Goal: Check status: Check status

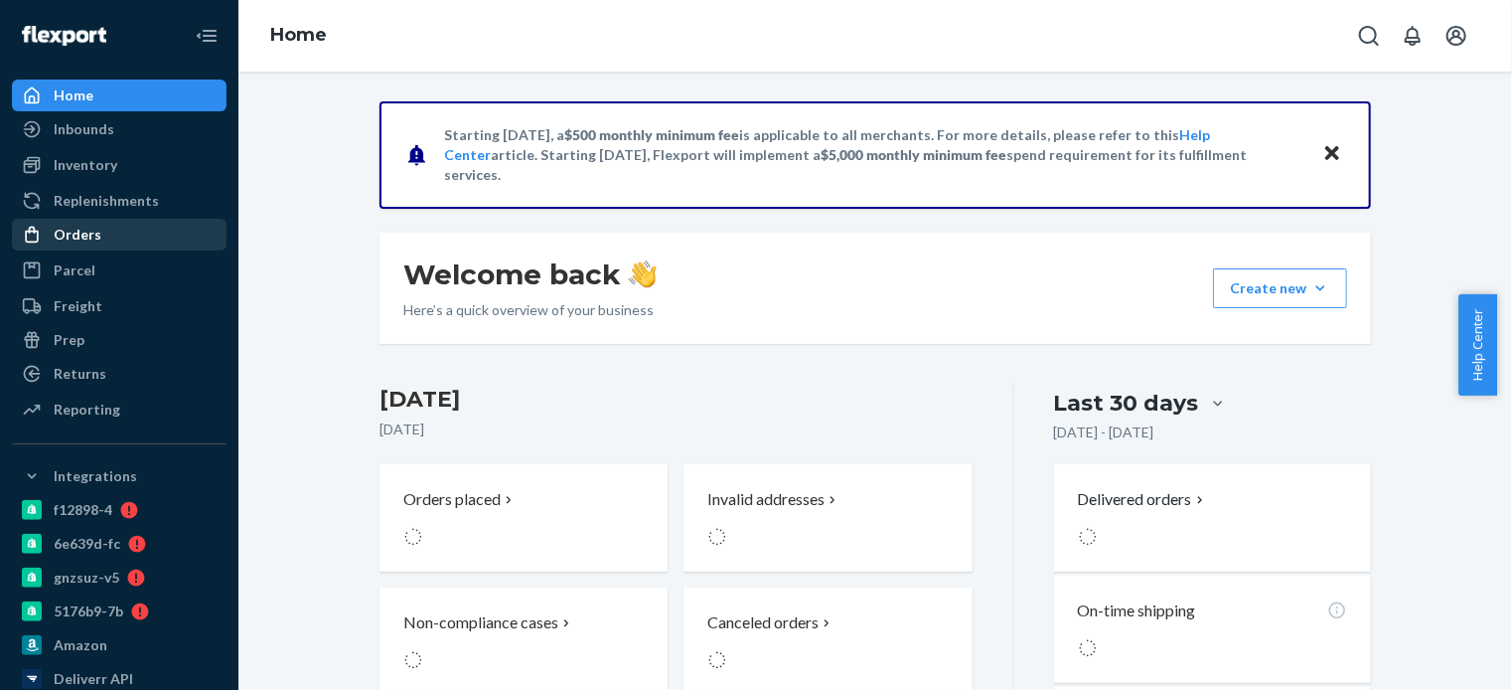
click at [76, 236] on div "Orders" at bounding box center [78, 235] width 48 height 20
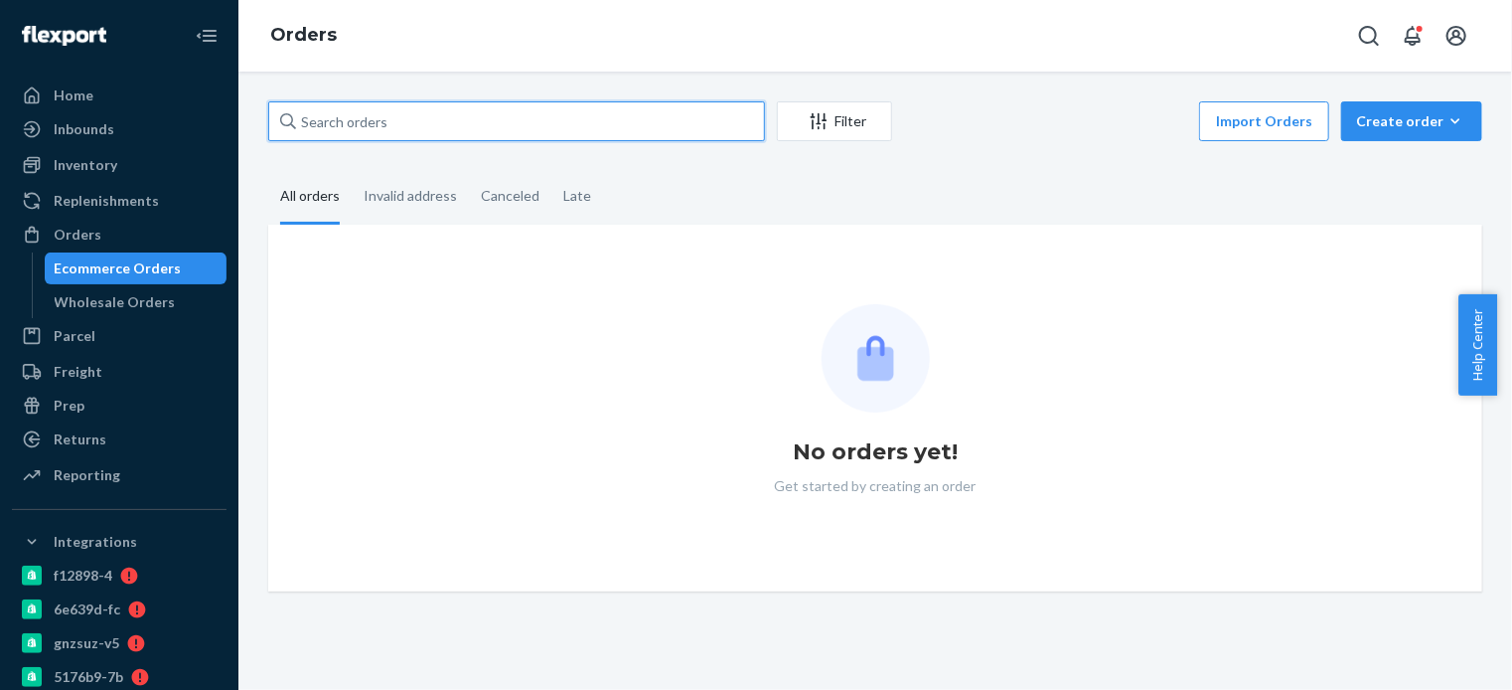
click at [367, 116] on input "text" at bounding box center [516, 121] width 497 height 40
paste input "2685464"
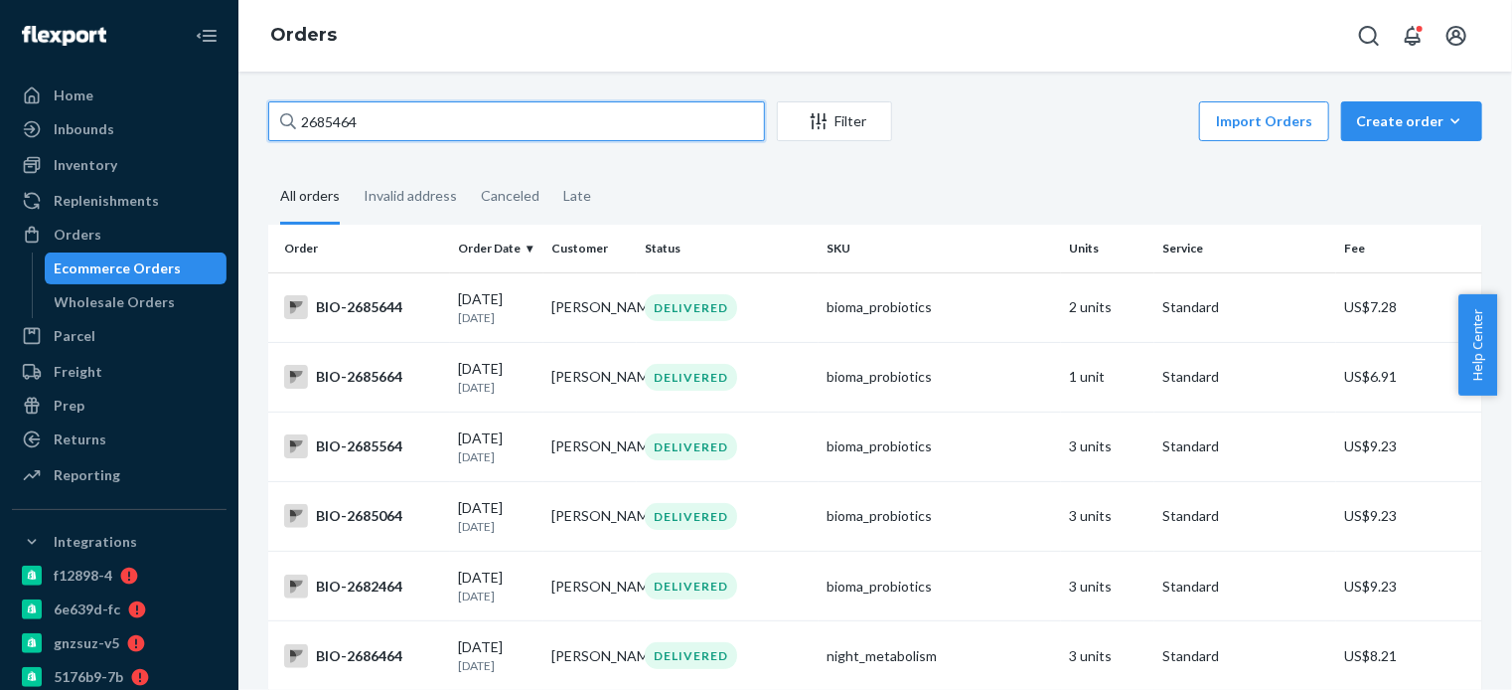
click at [441, 109] on input "2685464" at bounding box center [516, 121] width 497 height 40
paste input "[PERSON_NAME]"
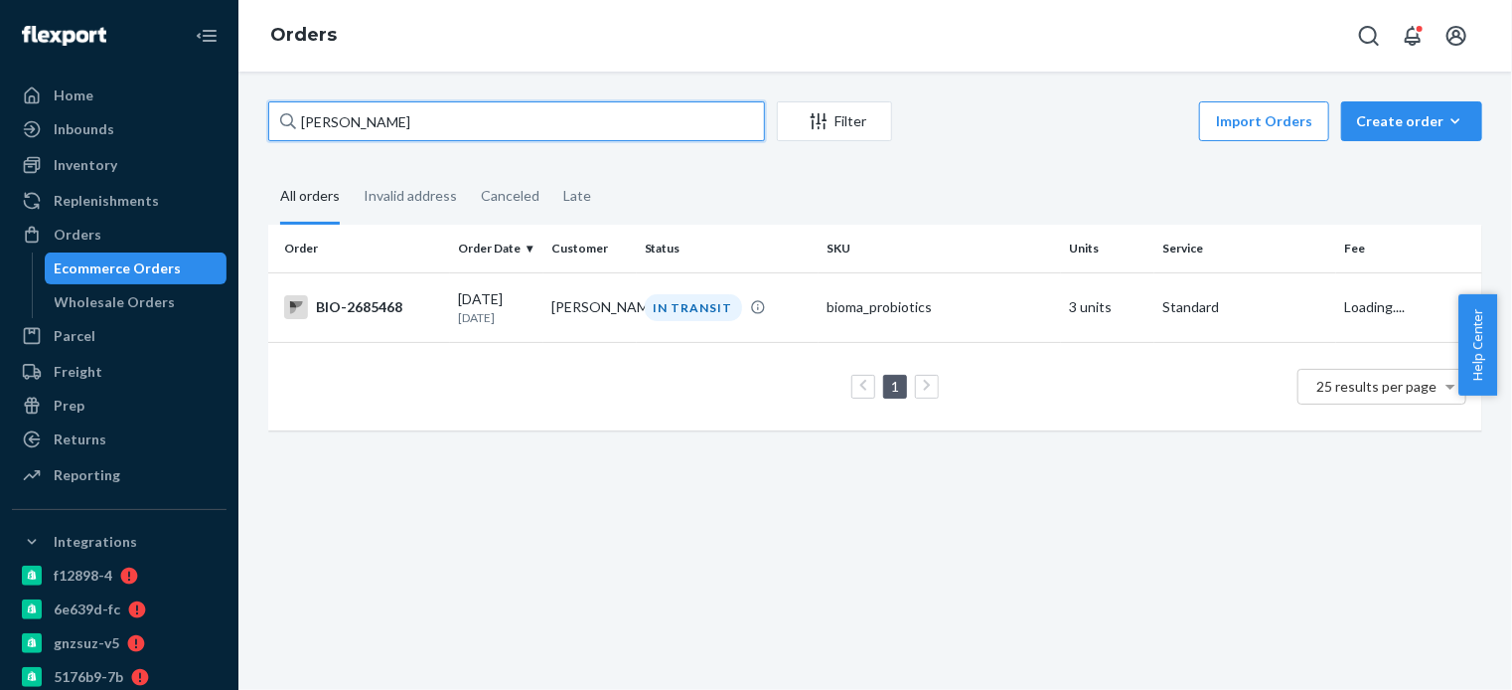
click at [249, 122] on div "[PERSON_NAME] Filter Import Orders Create order Ecommerce order Removal order A…" at bounding box center [875, 381] width 1274 height 618
type input "[PERSON_NAME]"
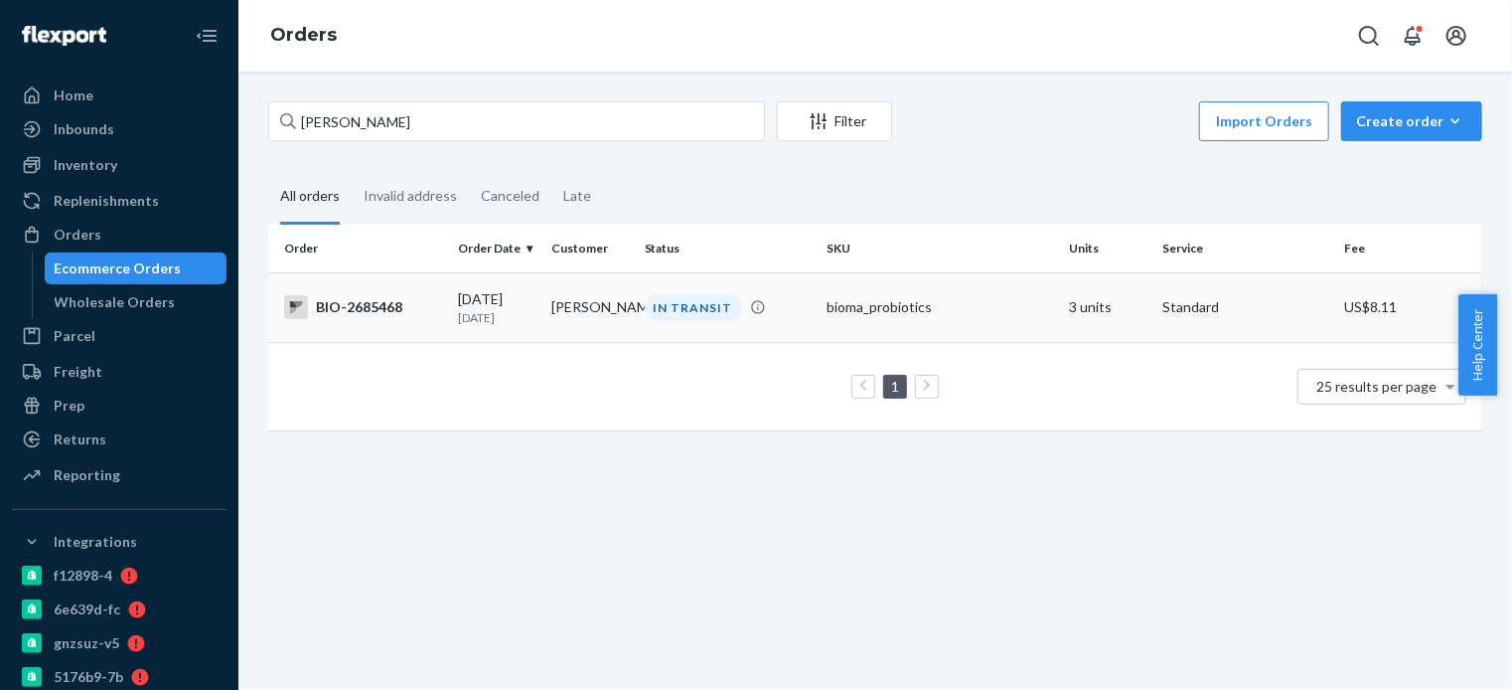
click at [387, 309] on div "BIO-2685468" at bounding box center [363, 307] width 158 height 24
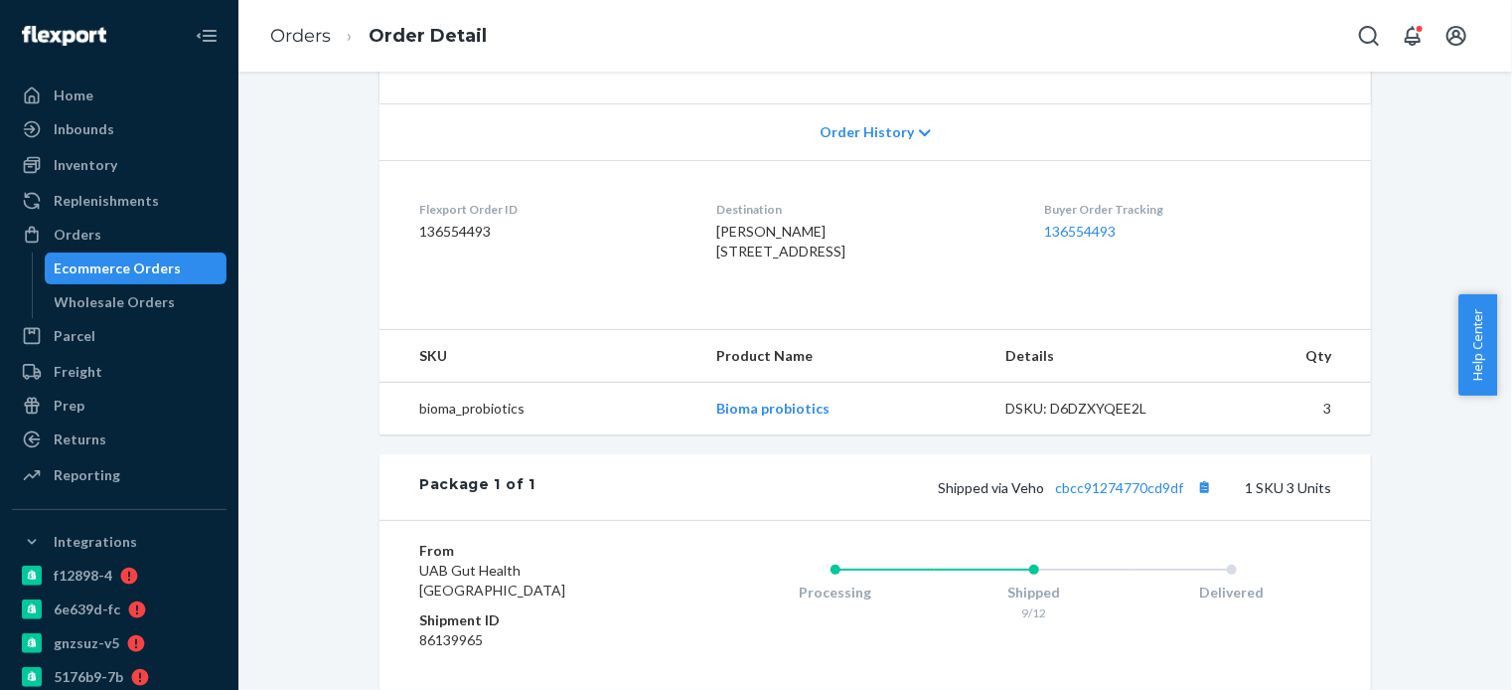
scroll to position [397, 0]
click at [1122, 494] on link "cbcc91274770cd9df" at bounding box center [1119, 485] width 128 height 17
click at [716, 257] on span "[PERSON_NAME] [STREET_ADDRESS]" at bounding box center [780, 239] width 129 height 37
copy span "[PERSON_NAME] [STREET_ADDRESS]"
drag, startPoint x: 711, startPoint y: 285, endPoint x: 685, endPoint y: 237, distance: 54.7
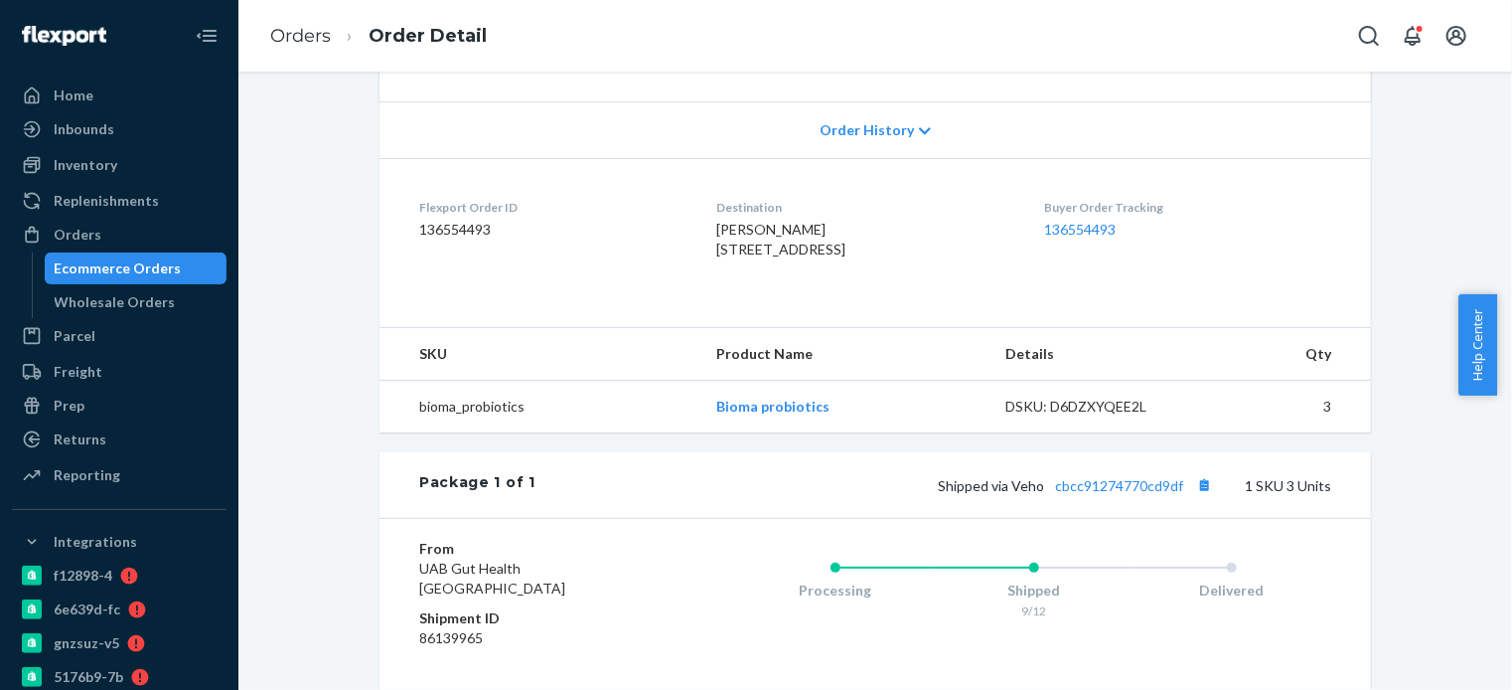
click at [685, 237] on dl "Flexport Order ID 136554493 Destination [PERSON_NAME] [STREET_ADDRESS] US Buyer…" at bounding box center [876, 232] width 992 height 149
